Goal: Task Accomplishment & Management: Manage account settings

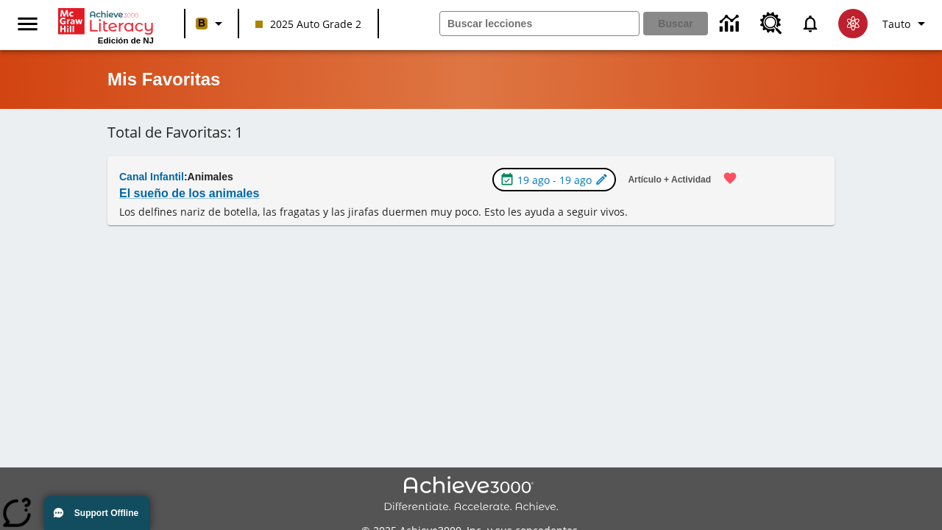
click at [558, 180] on span "19 ago - 19 ago" at bounding box center [554, 179] width 74 height 15
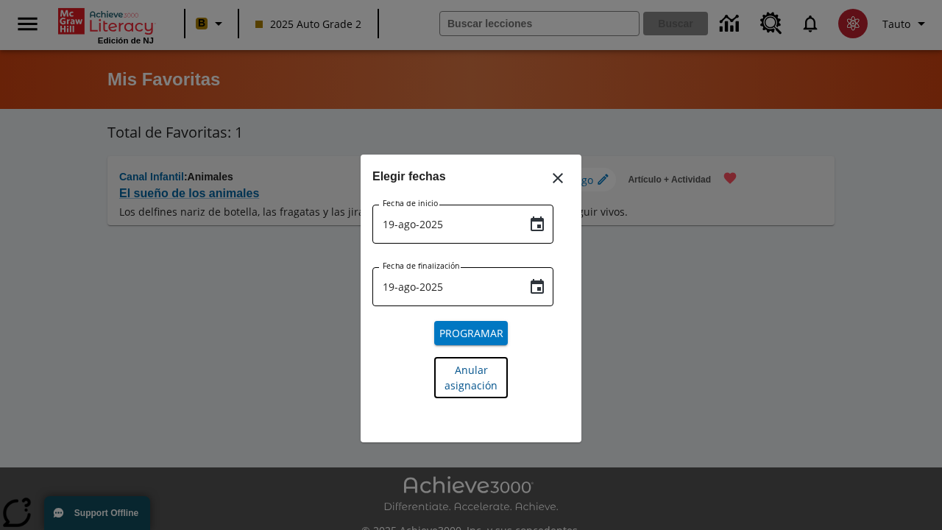
click at [471, 377] on span "Anular asignación" at bounding box center [470, 377] width 53 height 31
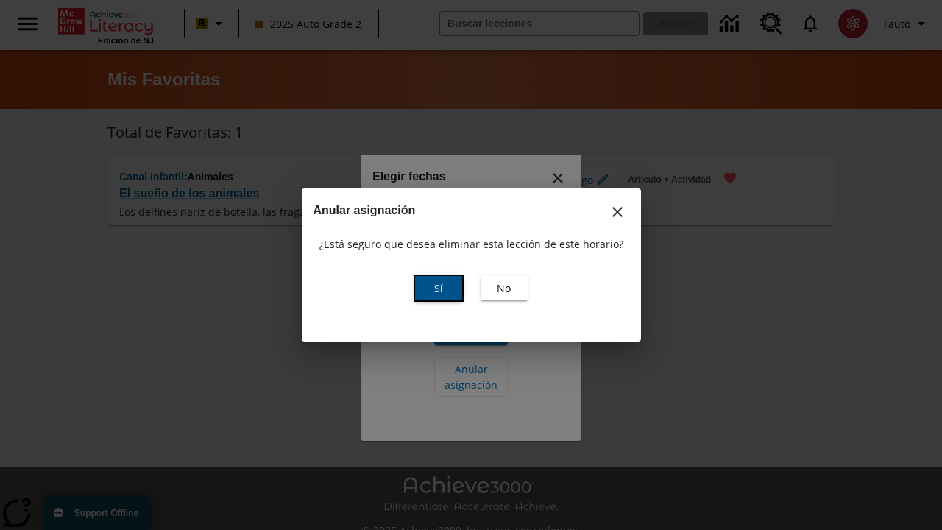
click at [438, 288] on span "Sí" at bounding box center [438, 287] width 9 height 15
